Goal: Navigation & Orientation: Understand site structure

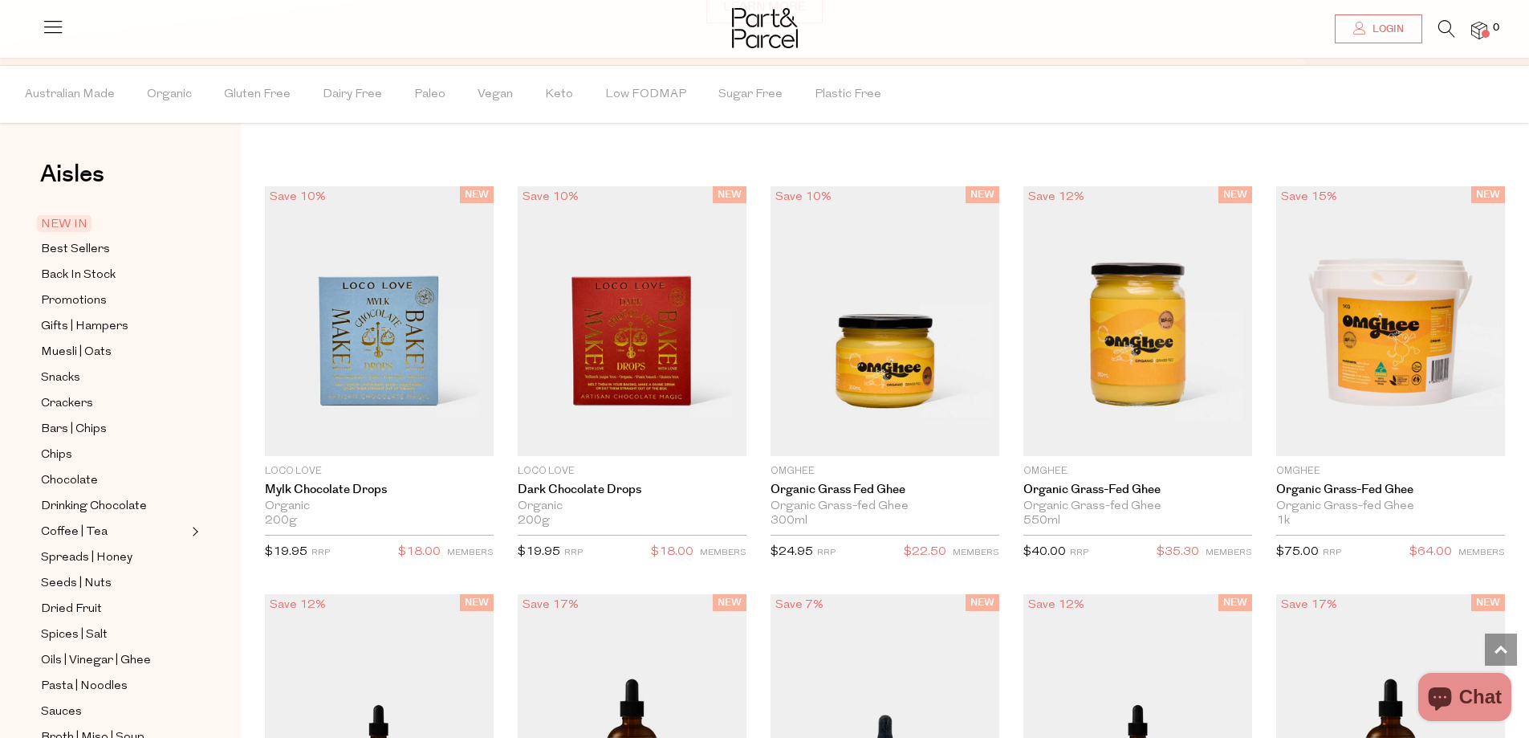
scroll to position [803, 0]
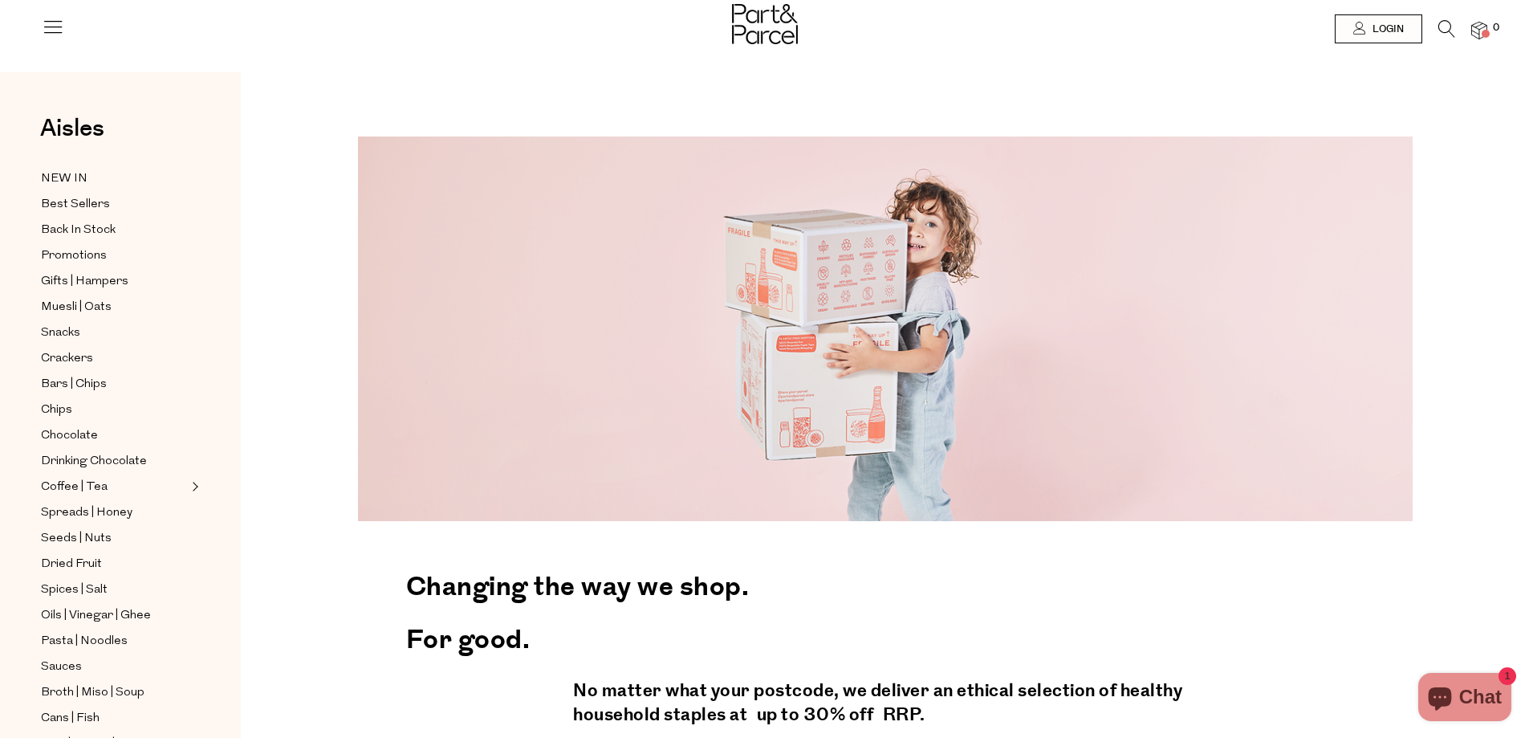
click at [759, 30] on img at bounding box center [765, 24] width 66 height 40
